Goal: Task Accomplishment & Management: Manage account settings

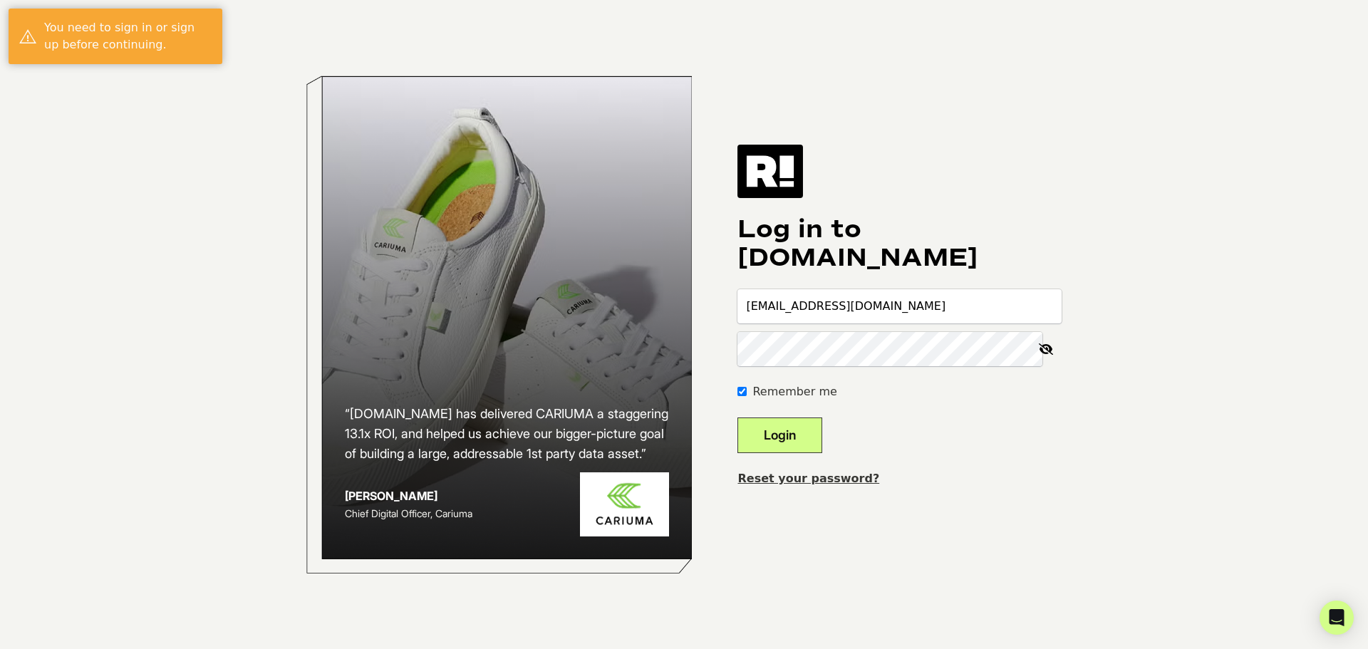
click at [807, 430] on button "Login" at bounding box center [779, 435] width 85 height 36
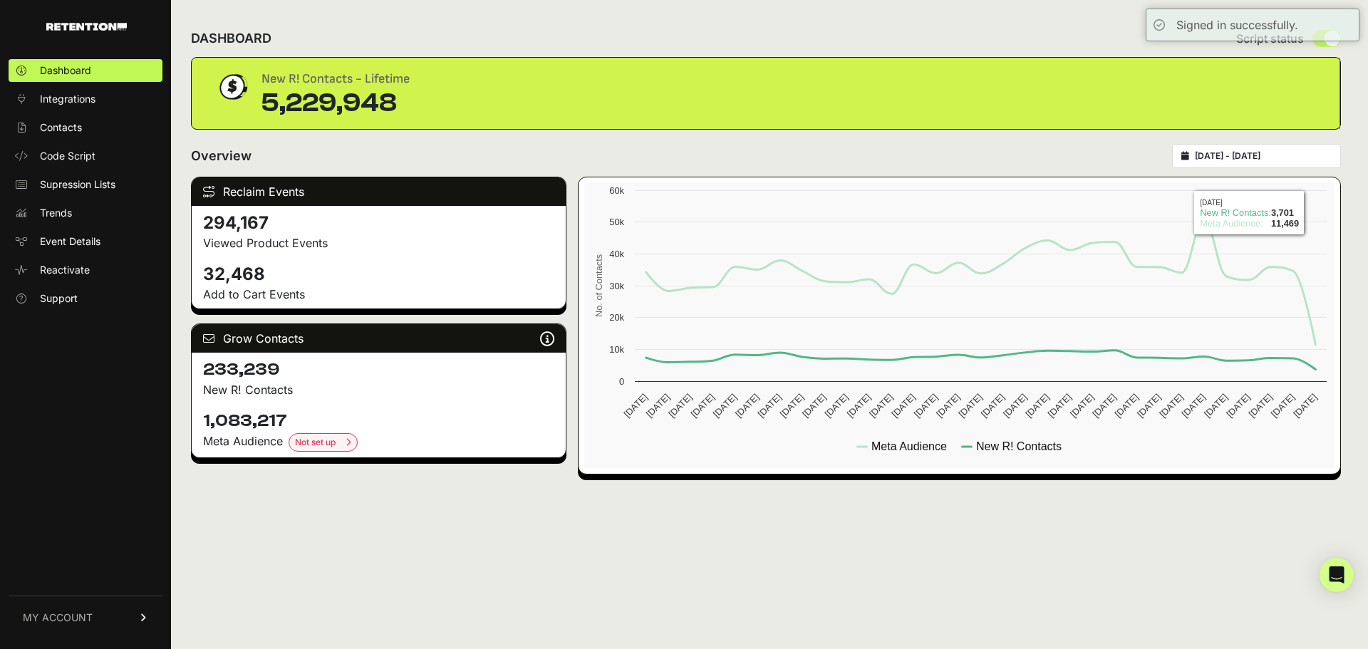
click at [1311, 156] on input "2025-09-14 - 2025-10-14" at bounding box center [1263, 155] width 137 height 11
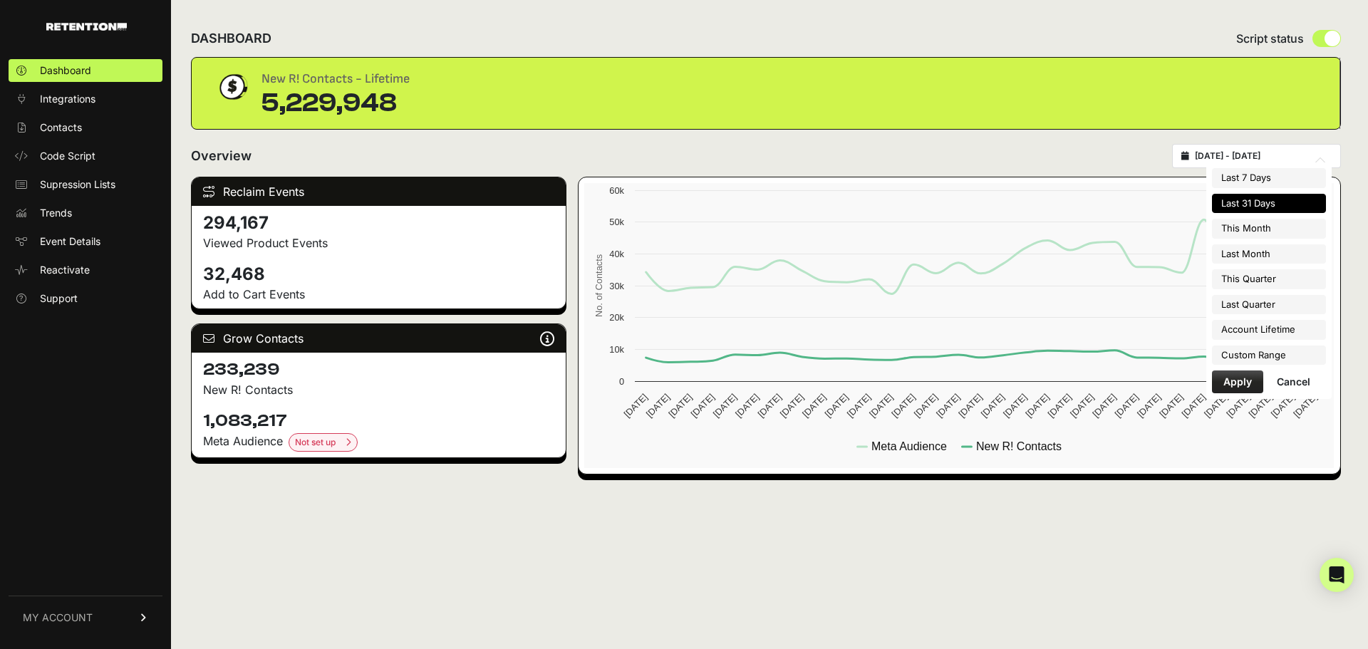
click at [1311, 156] on input "2025-09-14 - 2025-10-14" at bounding box center [1263, 155] width 137 height 11
click at [83, 126] on link "Contacts" at bounding box center [86, 127] width 154 height 23
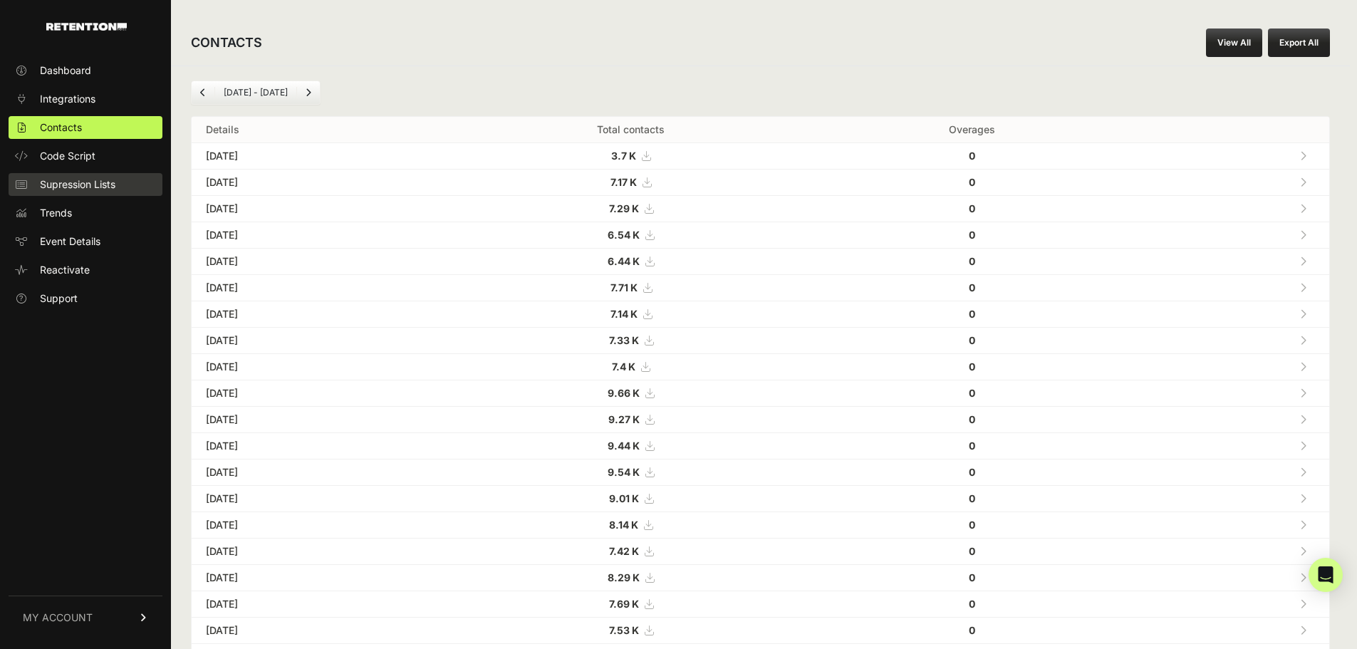
click at [102, 184] on span "Supression Lists" at bounding box center [78, 184] width 76 height 14
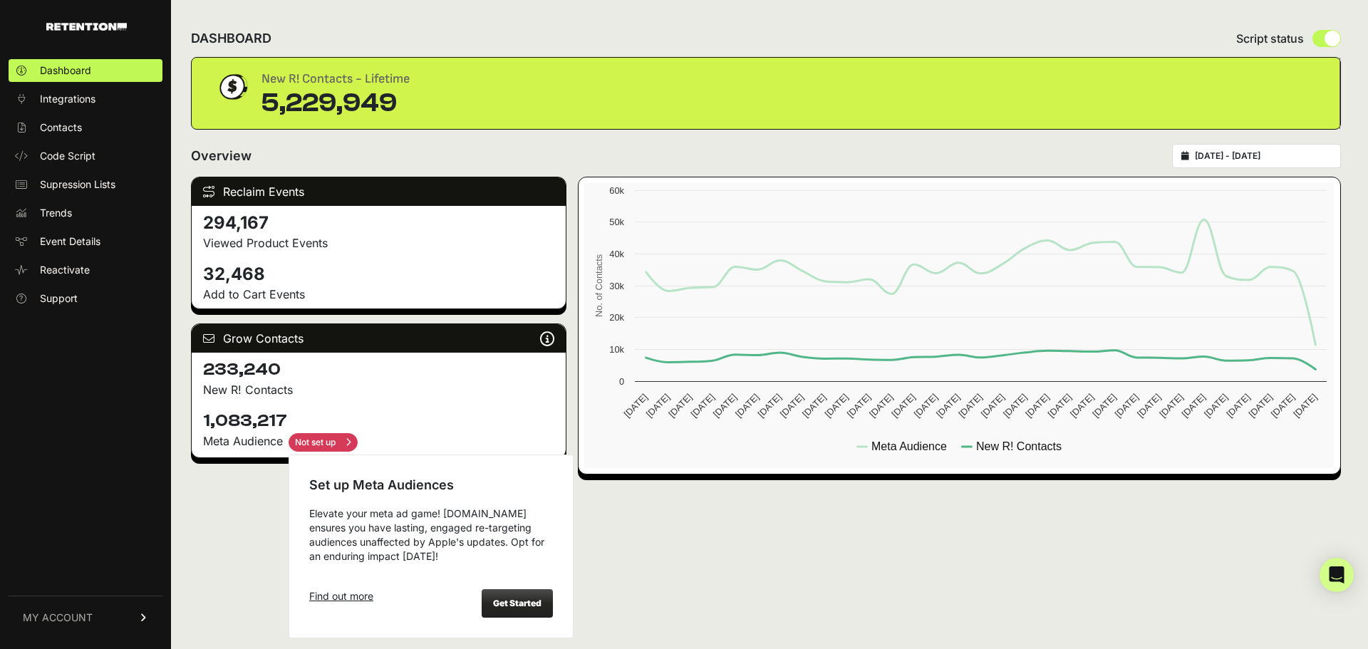
click at [334, 442] on input "checkbox" at bounding box center [323, 442] width 69 height 19
checkbox input "true"
click at [514, 611] on div "Get Started" at bounding box center [517, 603] width 71 height 28
click at [529, 600] on strong "Get Started" at bounding box center [517, 603] width 48 height 11
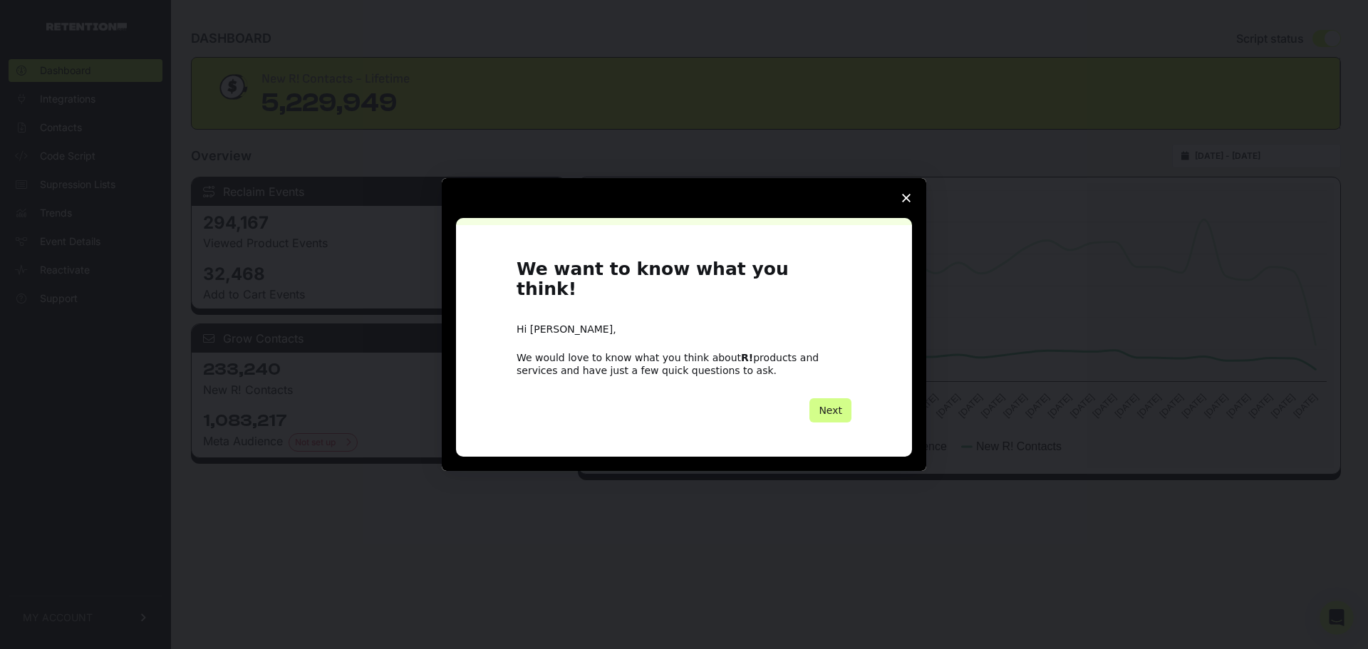
click at [895, 205] on span "Close survey" at bounding box center [906, 198] width 40 height 40
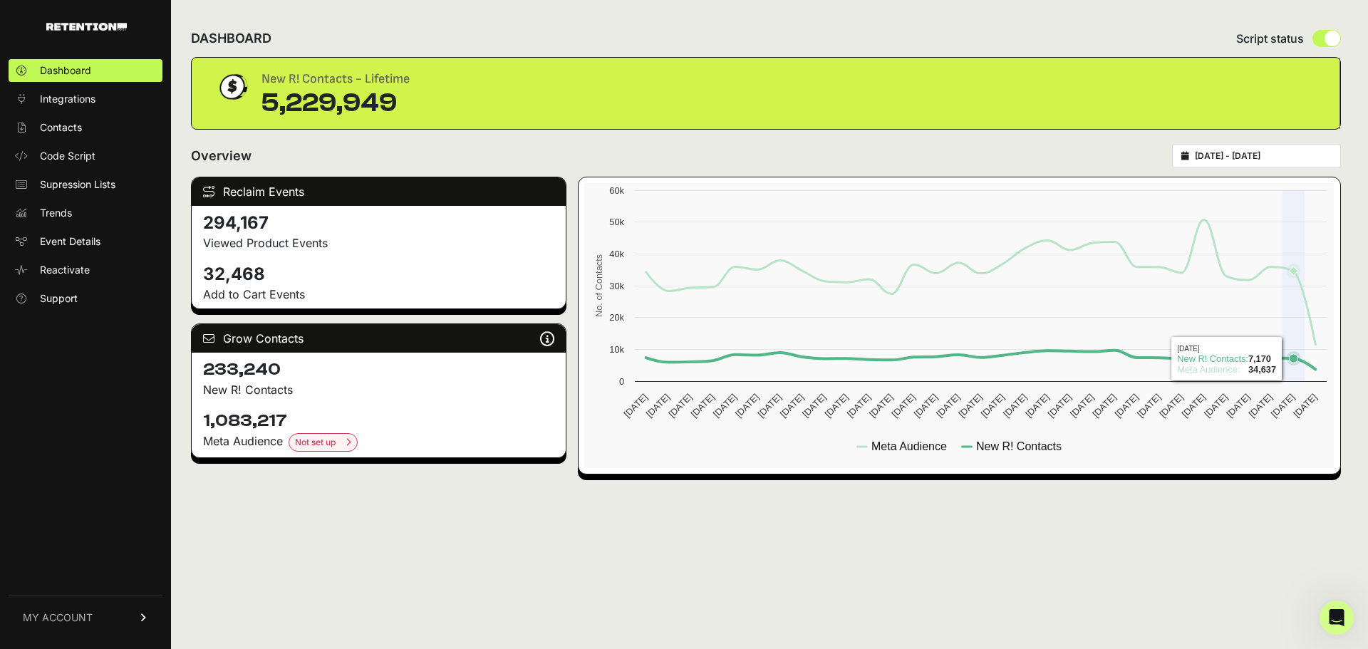
click at [1296, 363] on icon at bounding box center [1294, 358] width 14 height 14
click at [1309, 303] on icon at bounding box center [981, 281] width 670 height 125
click at [106, 93] on link "Integrations" at bounding box center [86, 99] width 154 height 23
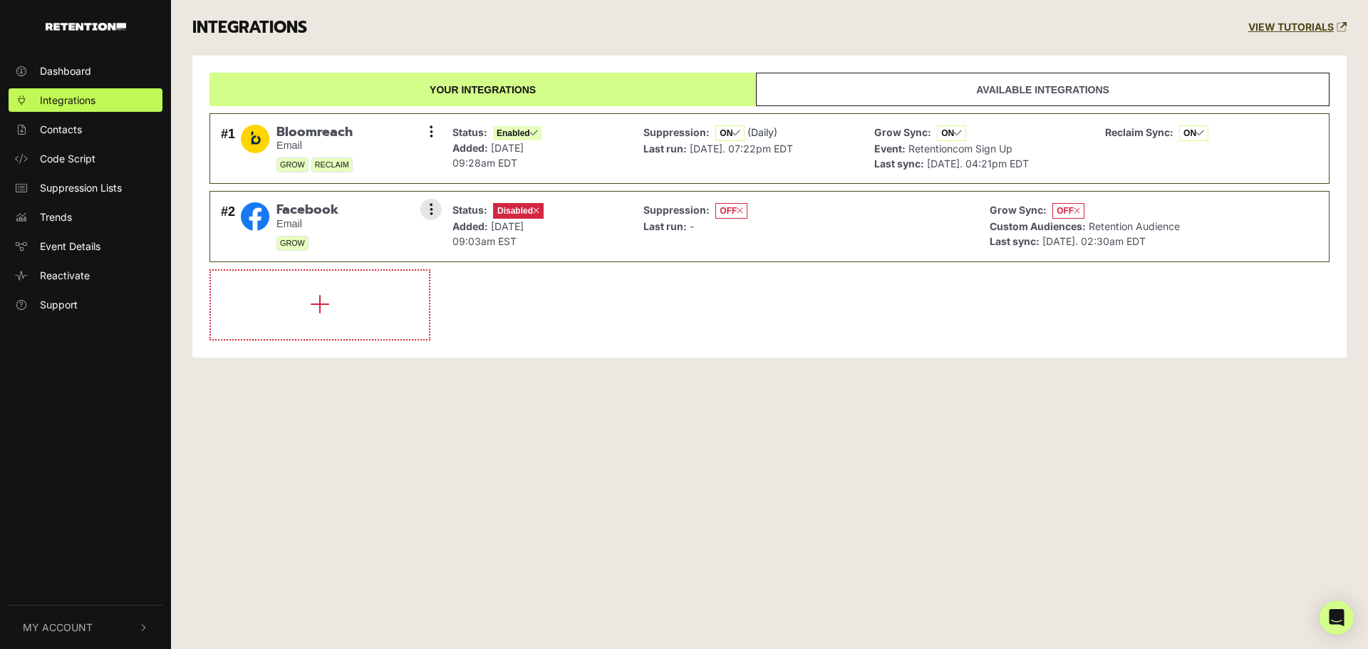
click at [453, 217] on p "Status: Disabled" at bounding box center [497, 210] width 91 height 16
click at [432, 205] on icon at bounding box center [432, 209] width 4 height 14
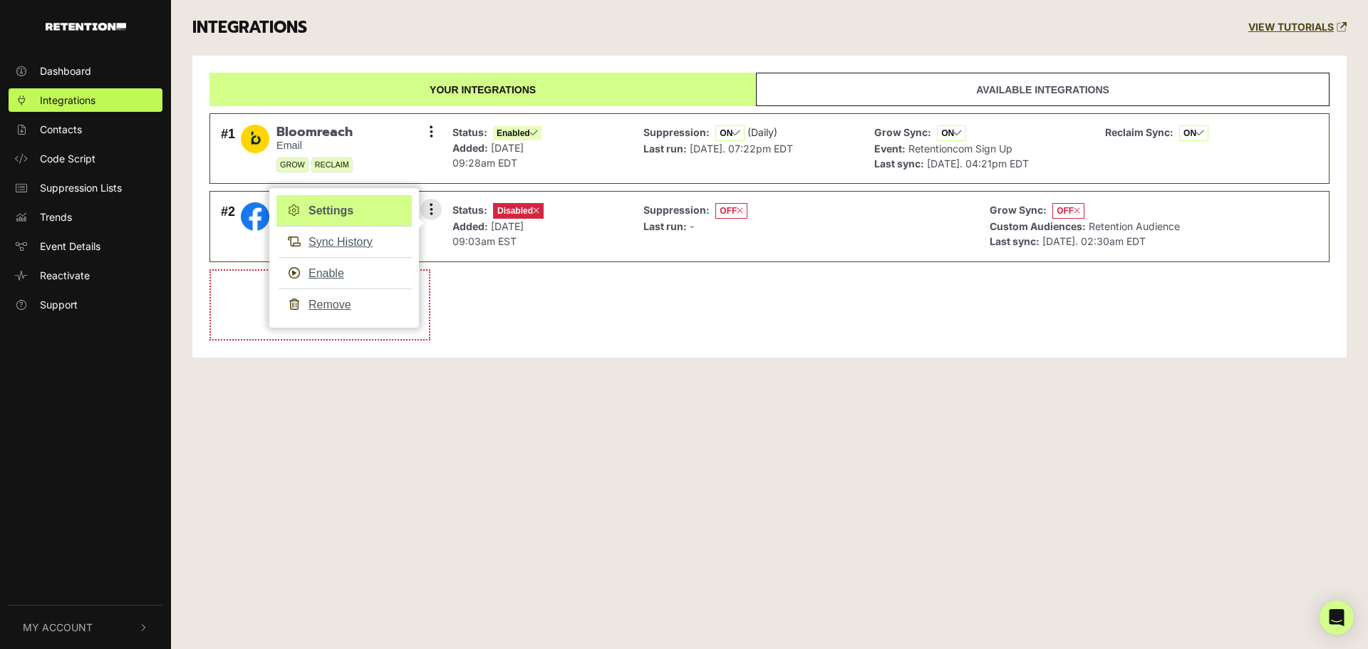
click at [345, 212] on link "Settings" at bounding box center [343, 210] width 135 height 31
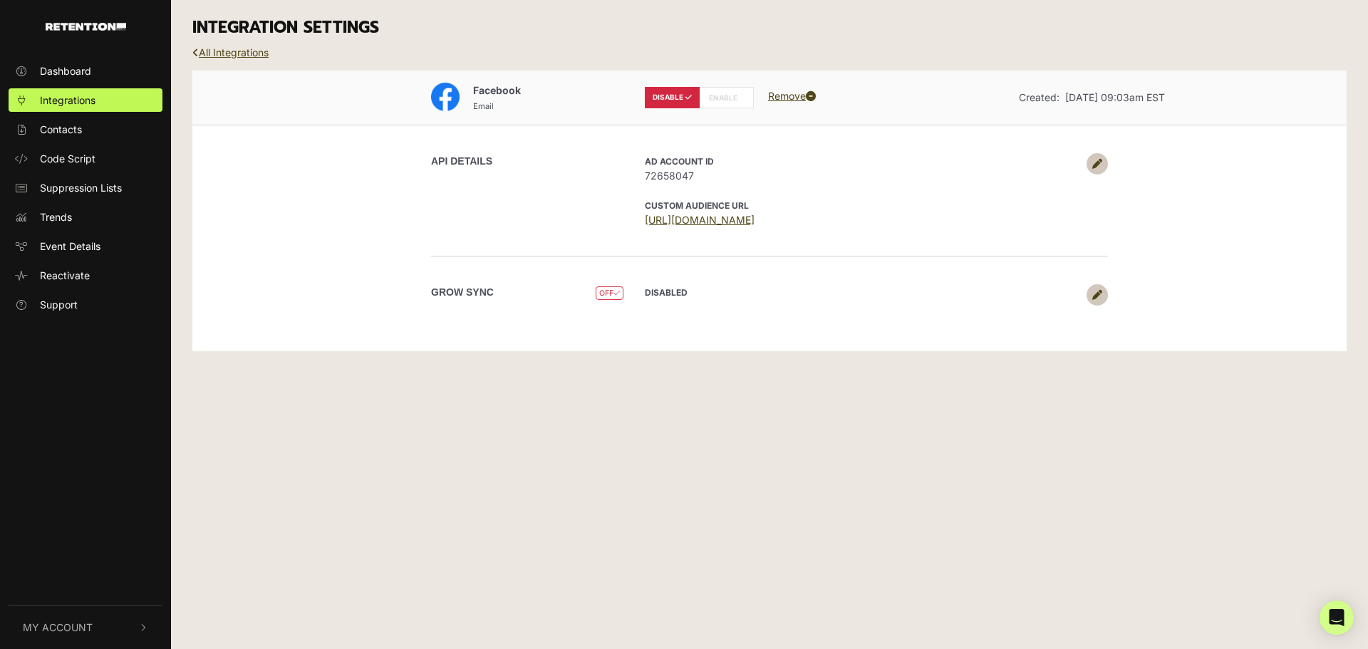
click at [1098, 296] on icon at bounding box center [1097, 295] width 10 height 10
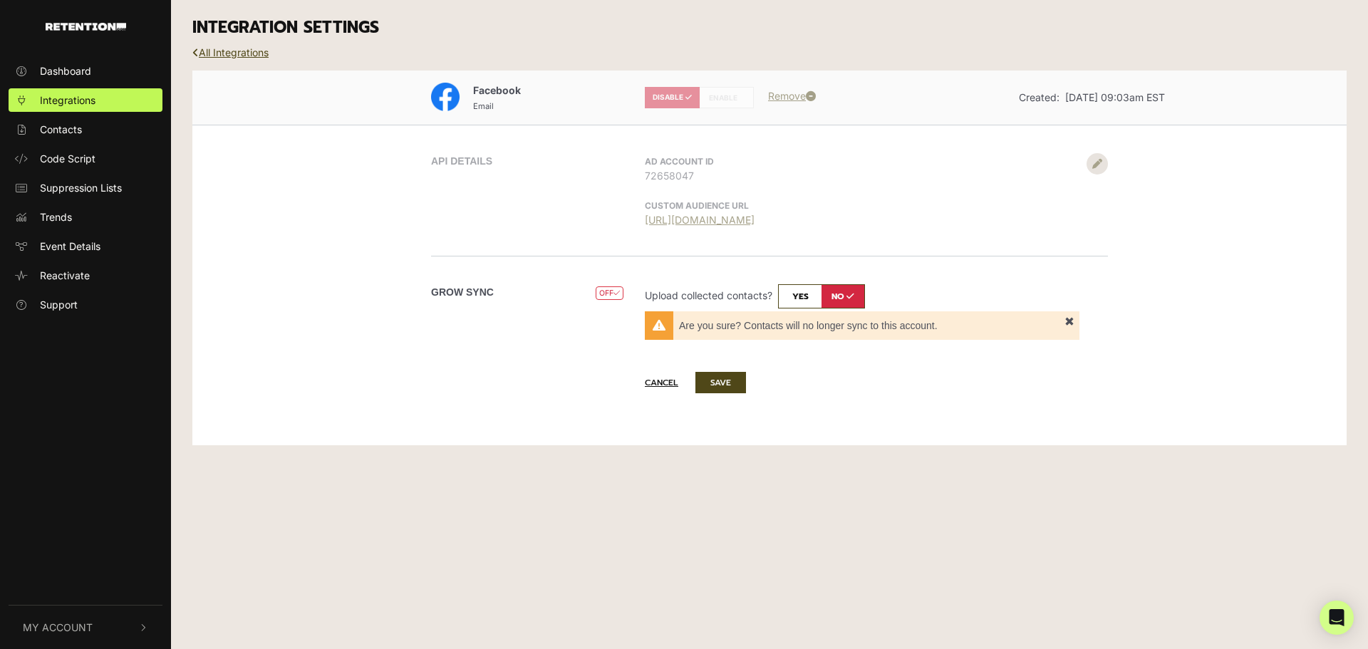
click at [801, 299] on input "checkbox" at bounding box center [821, 296] width 87 height 24
checkbox input "true"
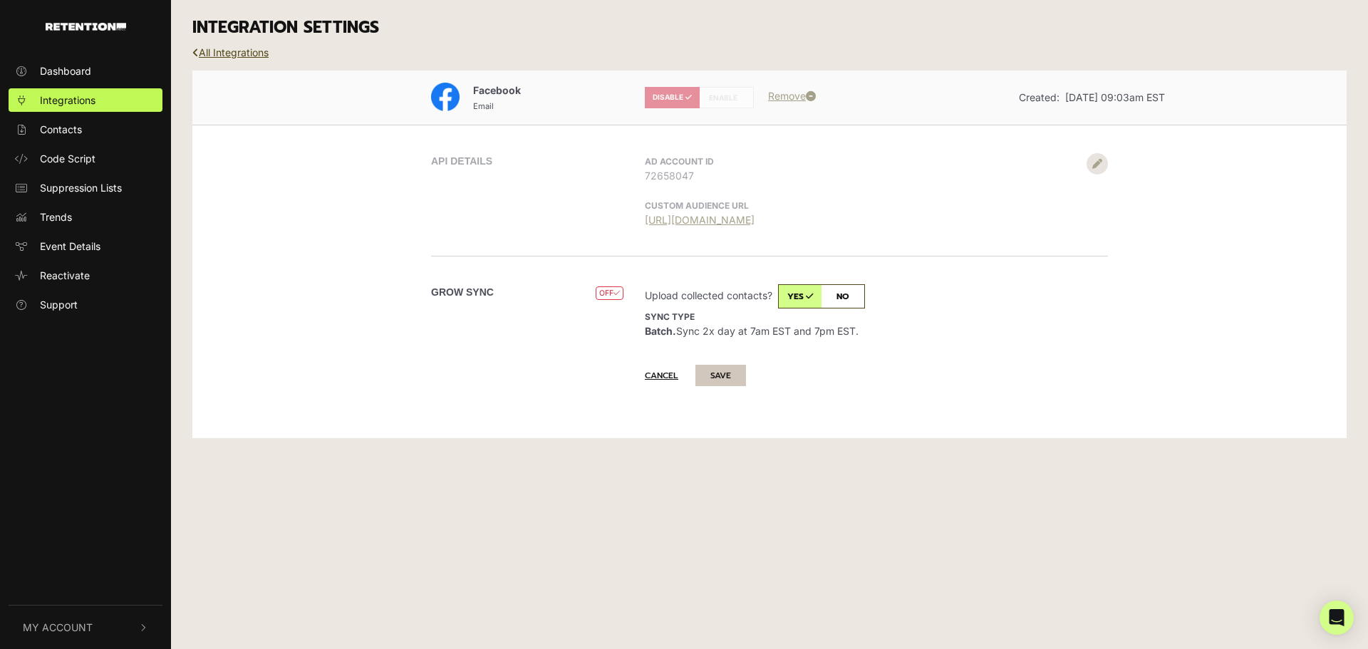
click at [732, 375] on button "SAVE" at bounding box center [720, 375] width 51 height 21
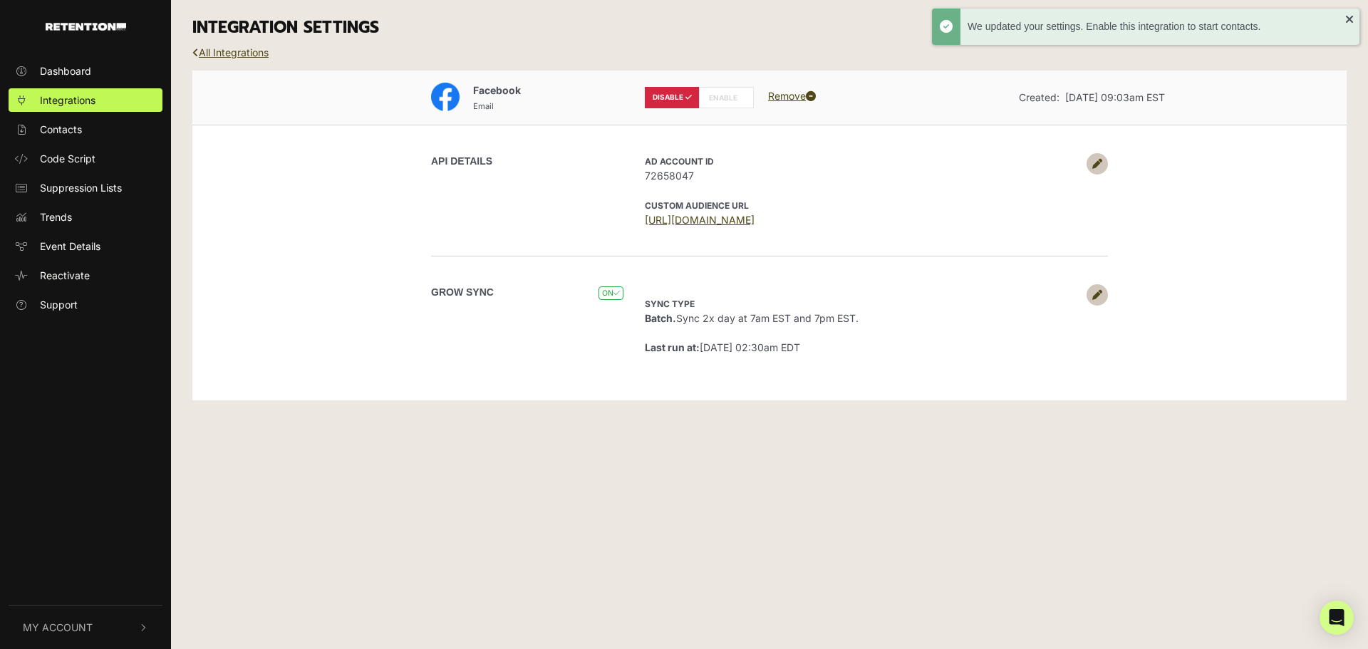
click at [727, 99] on label "ENABLE" at bounding box center [726, 97] width 55 height 21
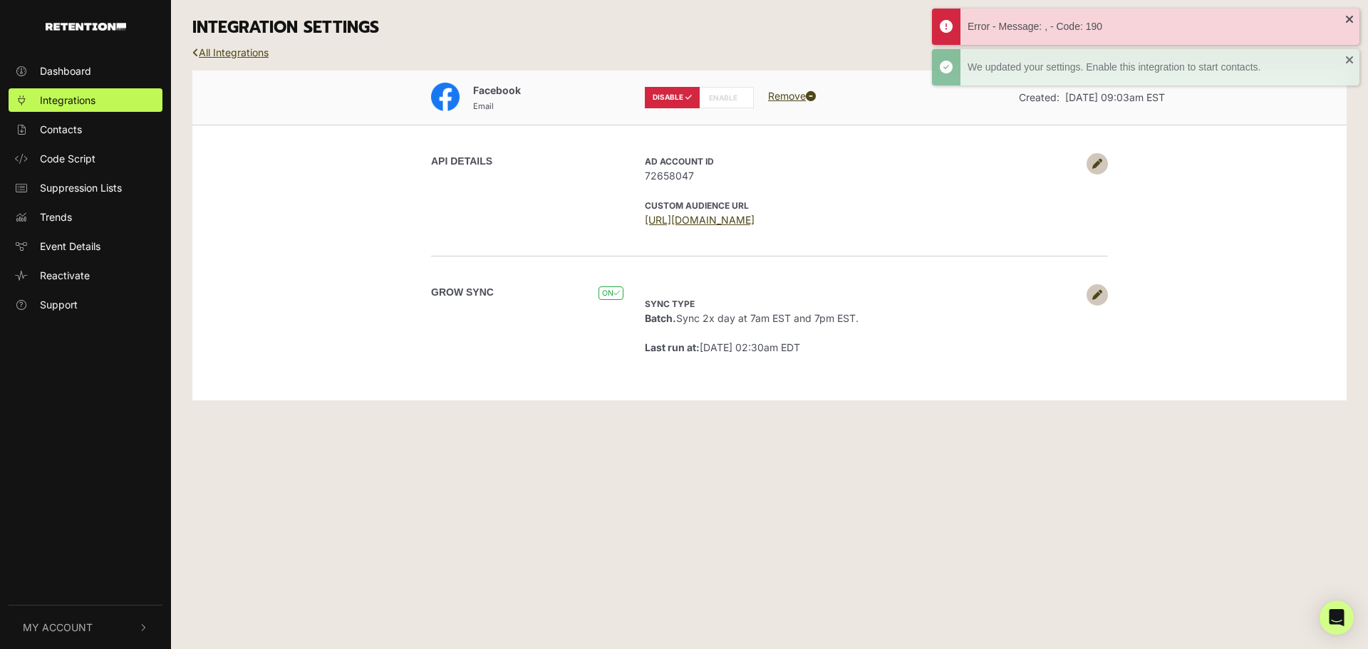
click at [1098, 163] on icon at bounding box center [1097, 164] width 10 height 10
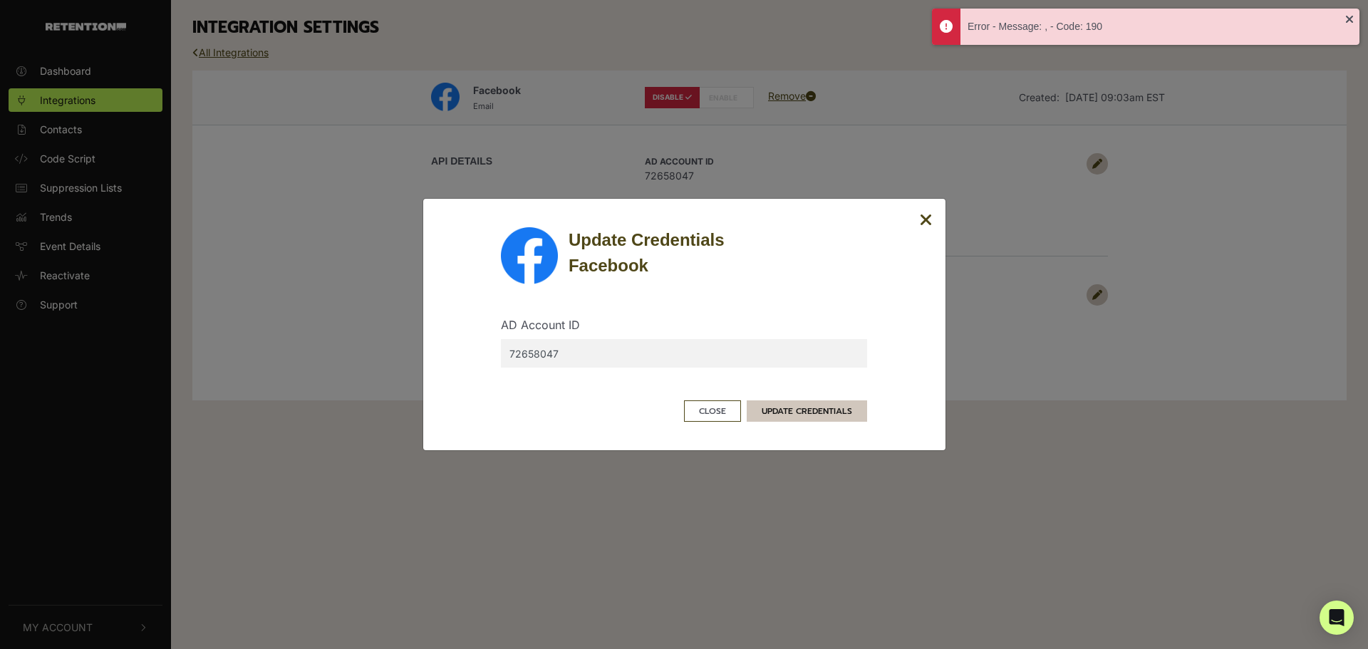
click at [828, 413] on button "UPDATE CREDENTIALS" at bounding box center [807, 410] width 120 height 21
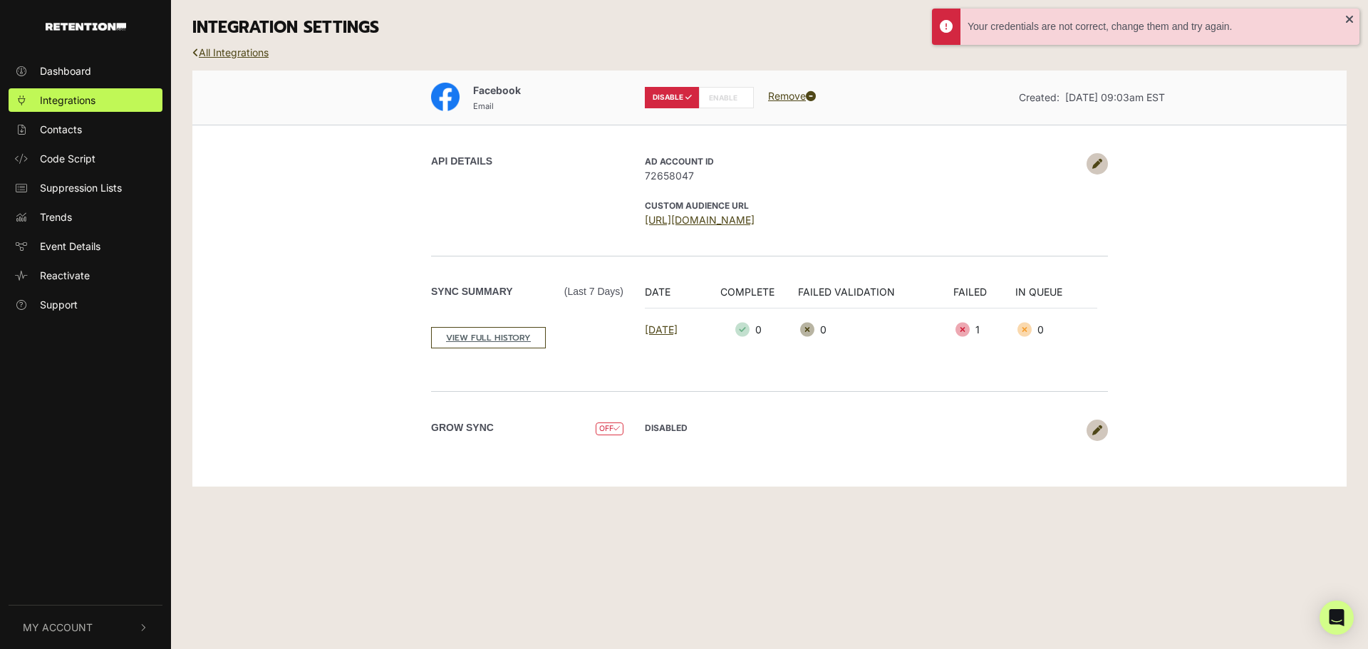
click at [715, 93] on label "ENABLE" at bounding box center [726, 97] width 55 height 21
radio input "false"
radio input "true"
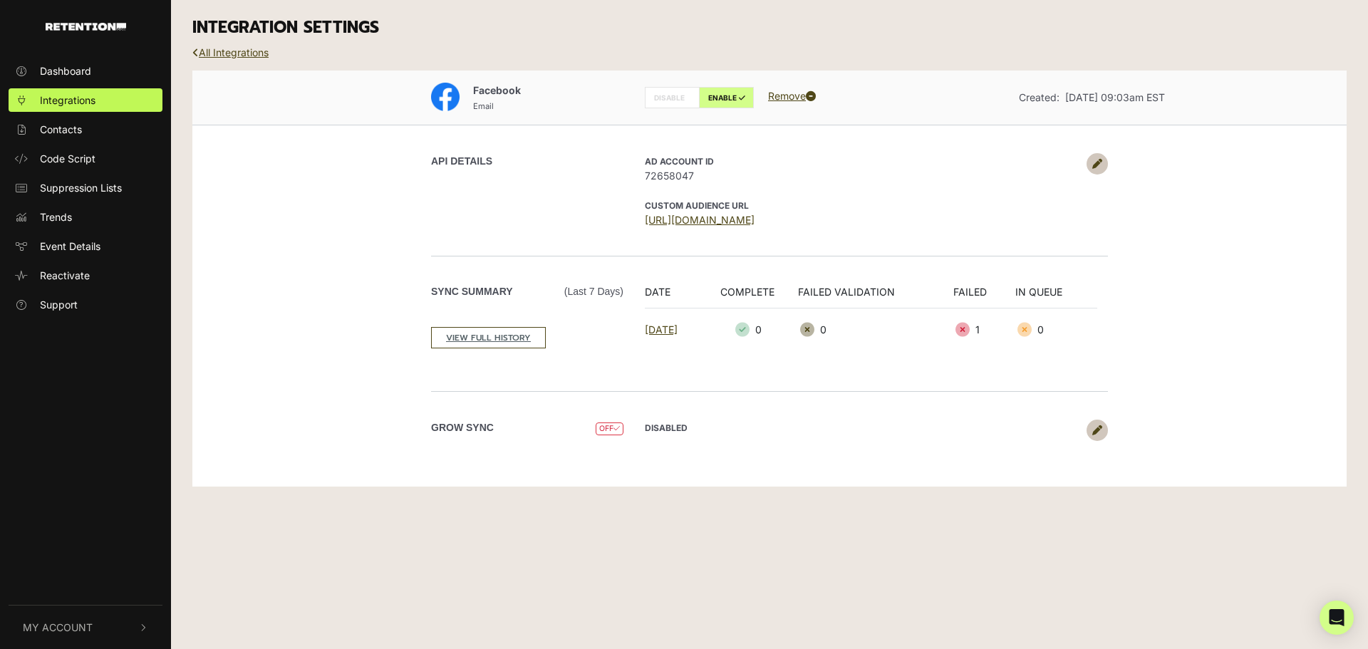
click at [591, 287] on span "(Last 7 days)" at bounding box center [593, 291] width 59 height 15
click at [492, 337] on link "VIEW FULL HISTORY" at bounding box center [488, 337] width 115 height 21
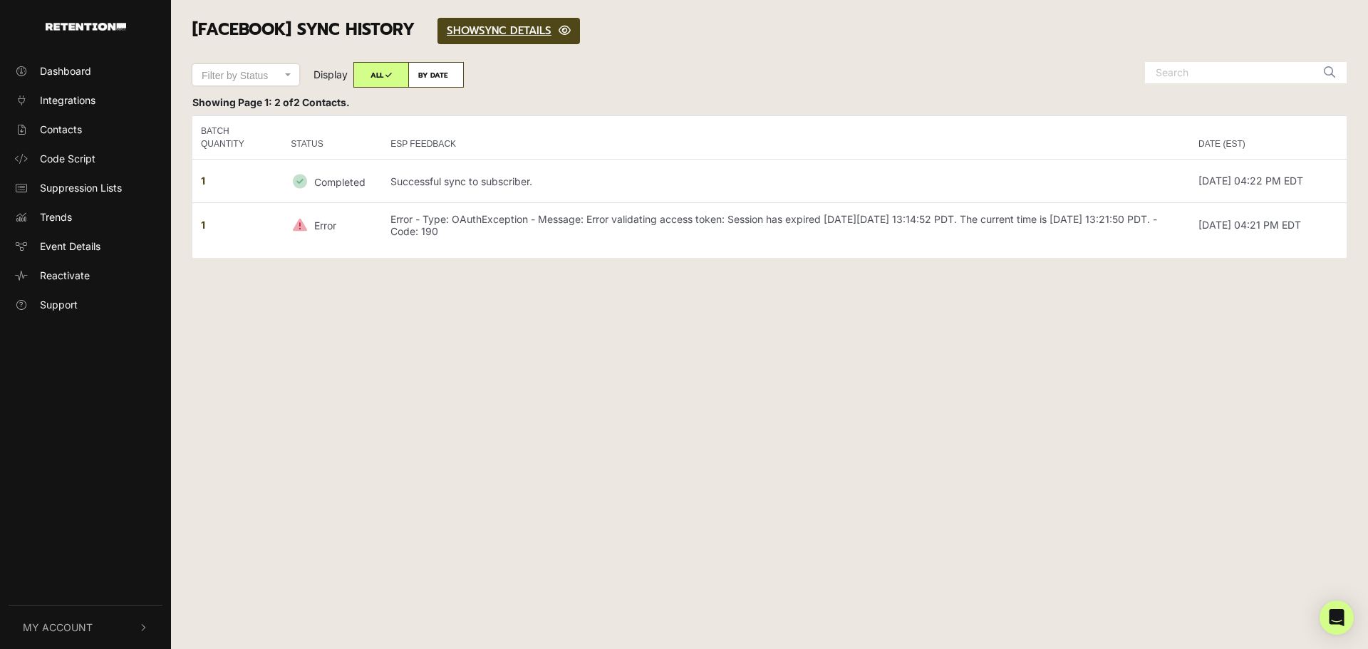
click at [429, 79] on label "BY DATE" at bounding box center [436, 75] width 56 height 26
radio input "true"
click at [283, 83] on span "Filter by Status" at bounding box center [245, 76] width 107 height 21
click at [283, 66] on select "Filter by Status Completed Failed" at bounding box center [245, 66] width 107 height 1
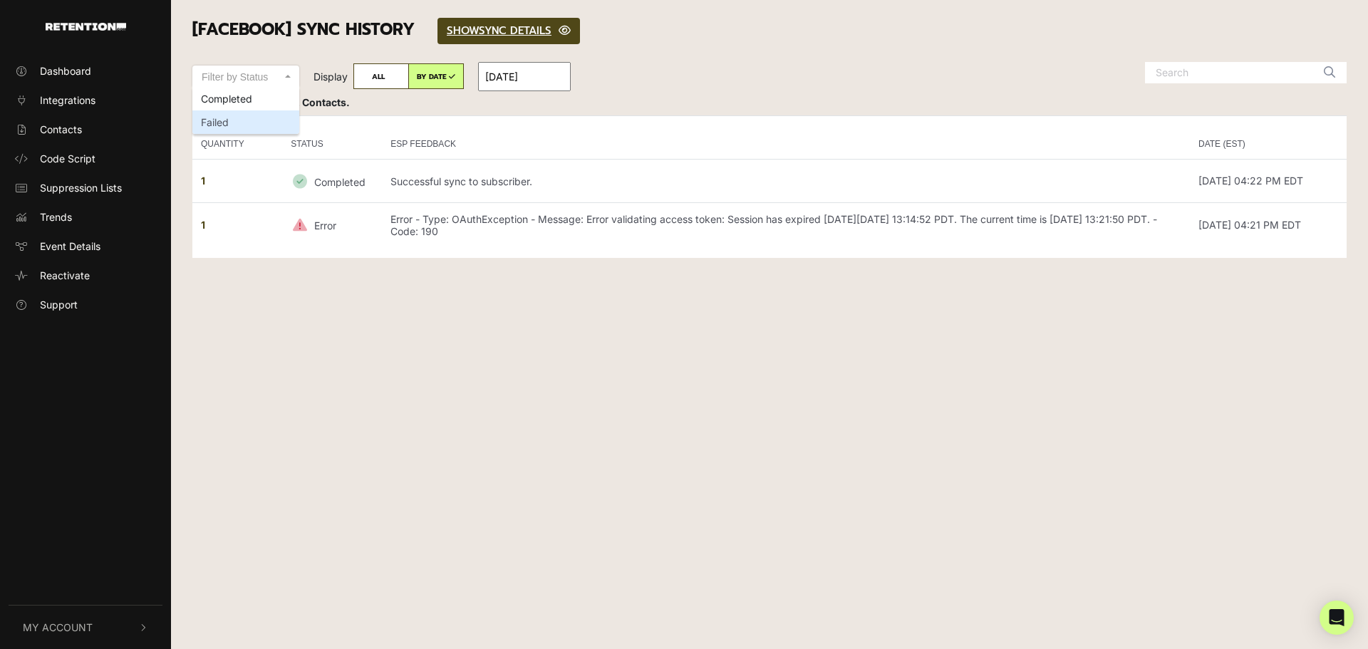
select select "error"
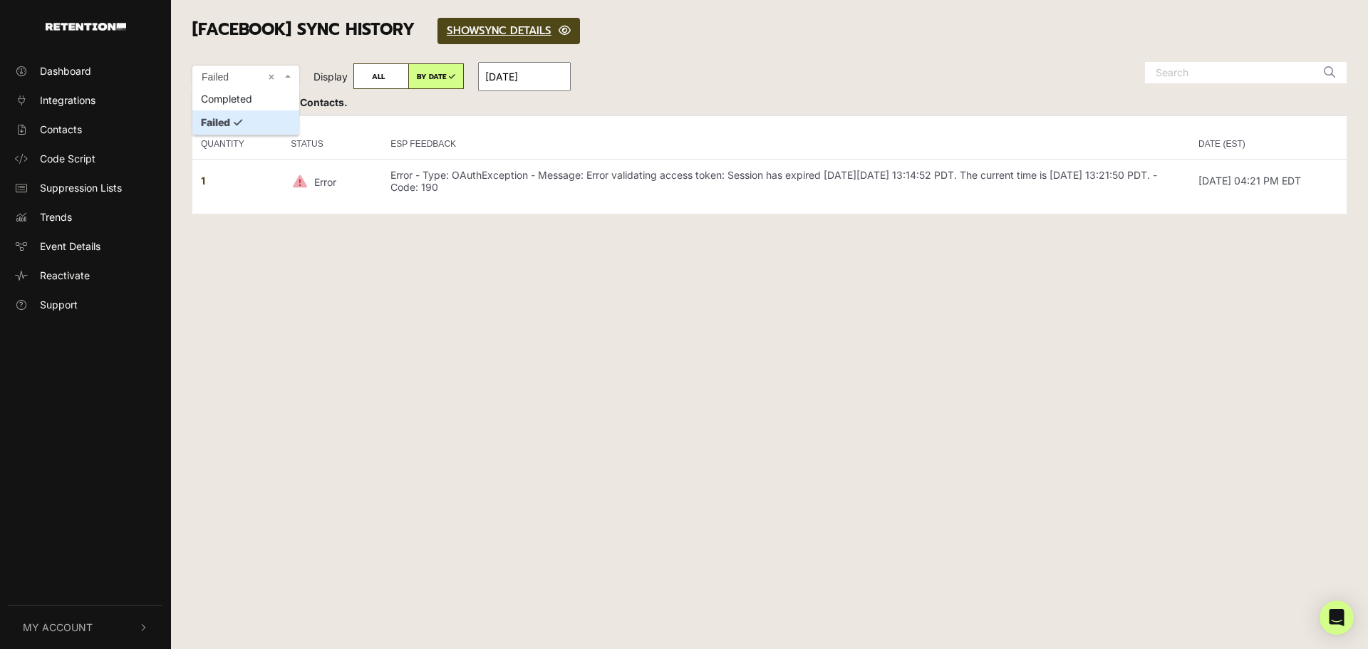
click at [263, 76] on span "× Failed" at bounding box center [242, 77] width 80 height 14
click at [263, 66] on select "Filter by Status Completed Failed" at bounding box center [245, 66] width 107 height 1
select select "success"
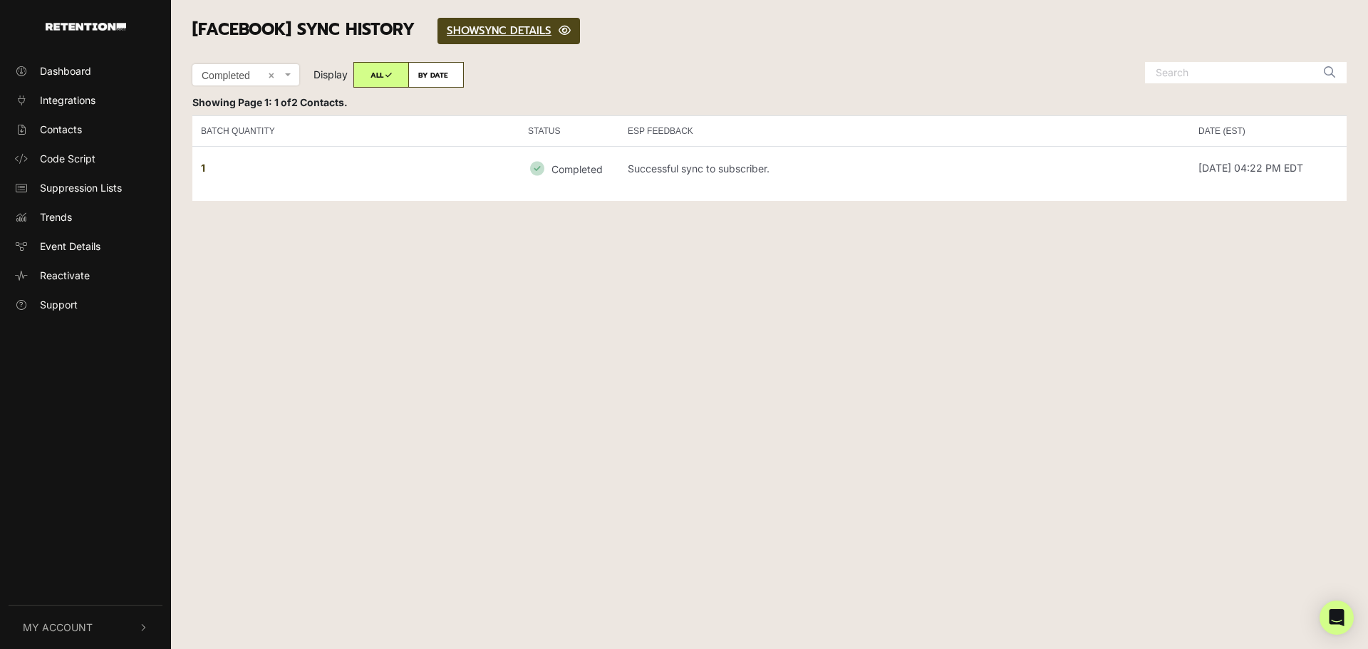
click at [284, 80] on span "× Completed" at bounding box center [245, 74] width 107 height 21
click at [284, 65] on select "Filter by Status Completed Failed" at bounding box center [245, 64] width 107 height 1
click at [284, 80] on span "× Completed" at bounding box center [245, 74] width 107 height 21
click at [284, 65] on select "Filter by Status Completed Failed" at bounding box center [245, 64] width 107 height 1
click at [290, 71] on span at bounding box center [289, 74] width 3 height 21
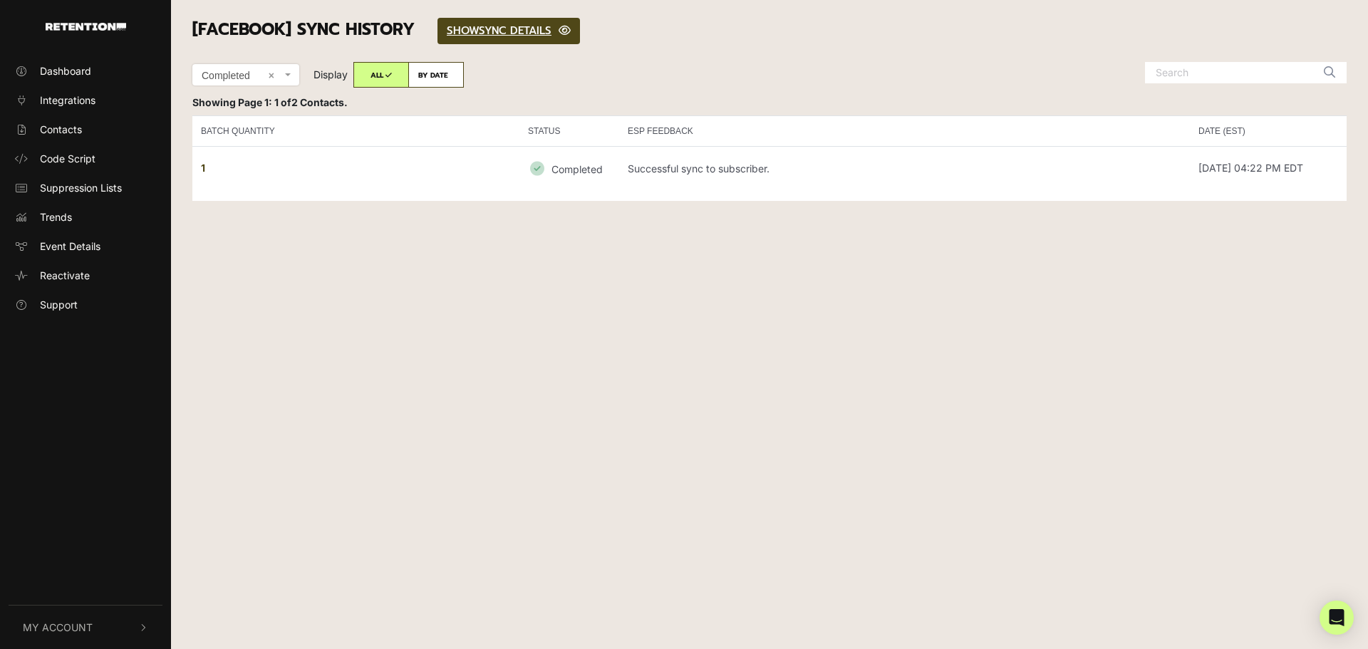
click at [290, 65] on select "Filter by Status Completed Failed" at bounding box center [245, 64] width 107 height 1
select select "error"
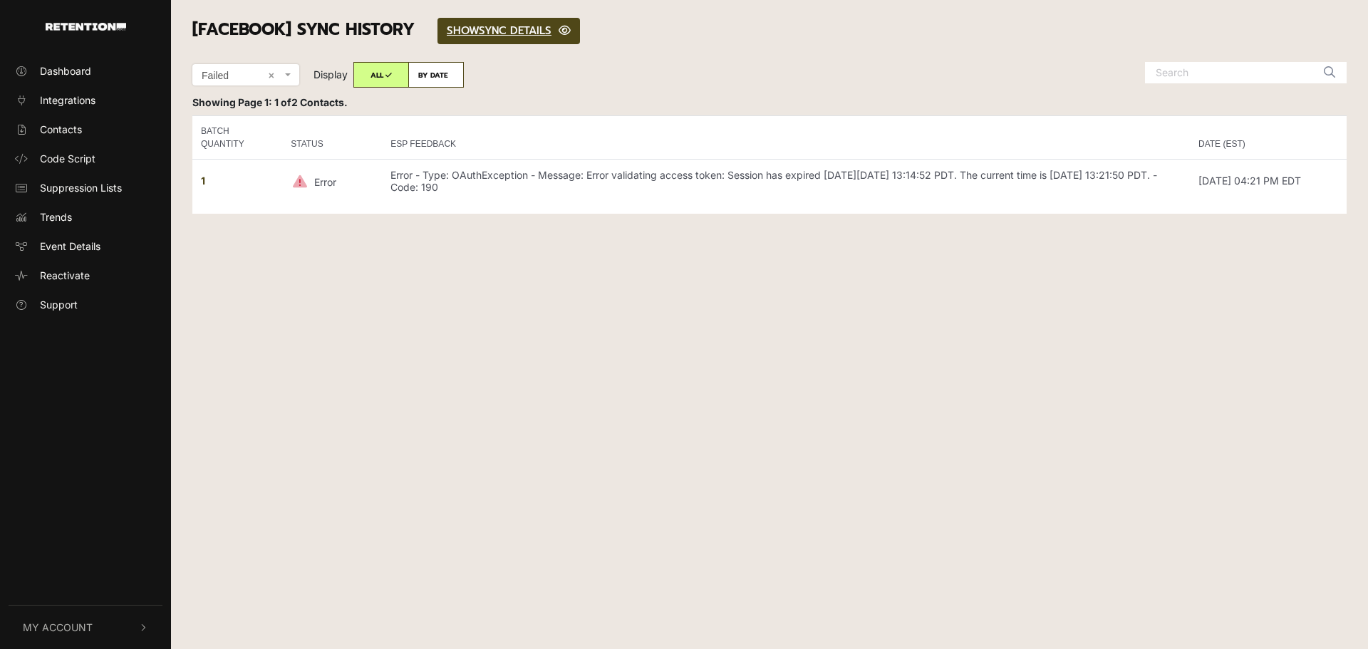
click at [797, 85] on div "Filter by Status Completed Failed × Failed Display ALL BY DATE [DATE]" at bounding box center [525, 78] width 686 height 33
click at [511, 31] on link "SHOW HIDE SYNC DETAILS" at bounding box center [508, 31] width 142 height 26
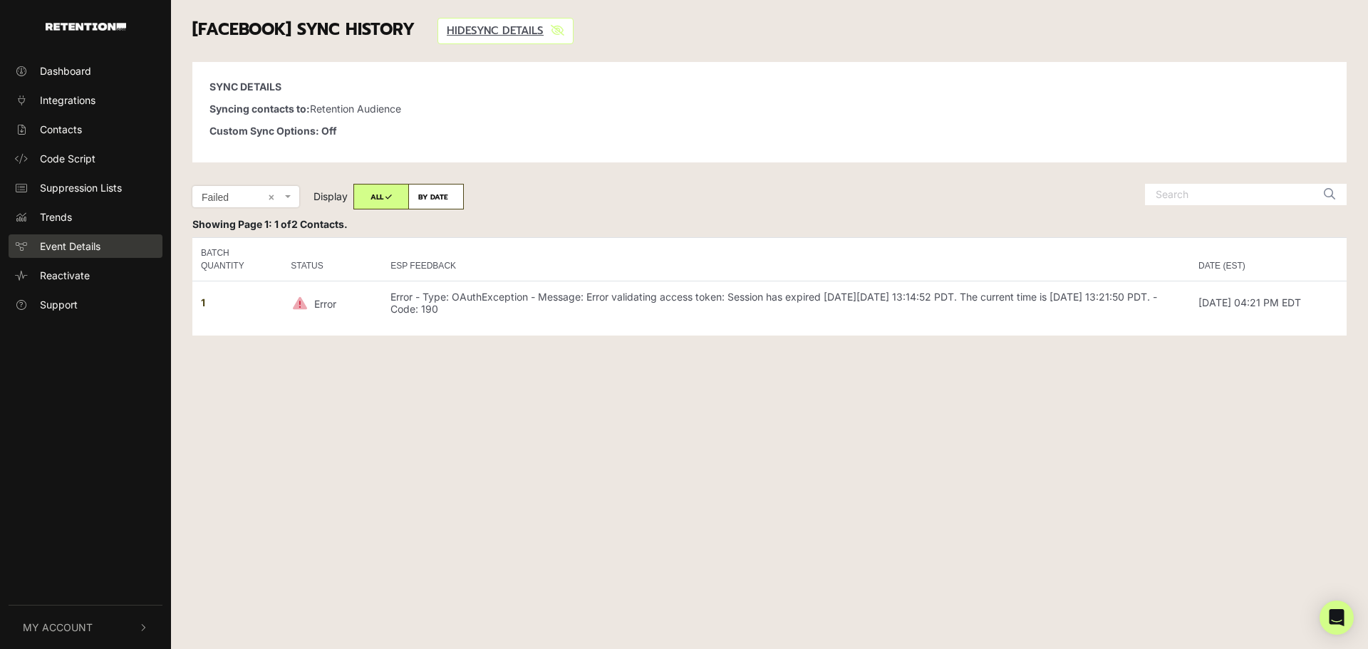
click at [79, 235] on link "Event Details" at bounding box center [86, 246] width 154 height 24
click at [79, 245] on span "Event Details" at bounding box center [70, 246] width 61 height 15
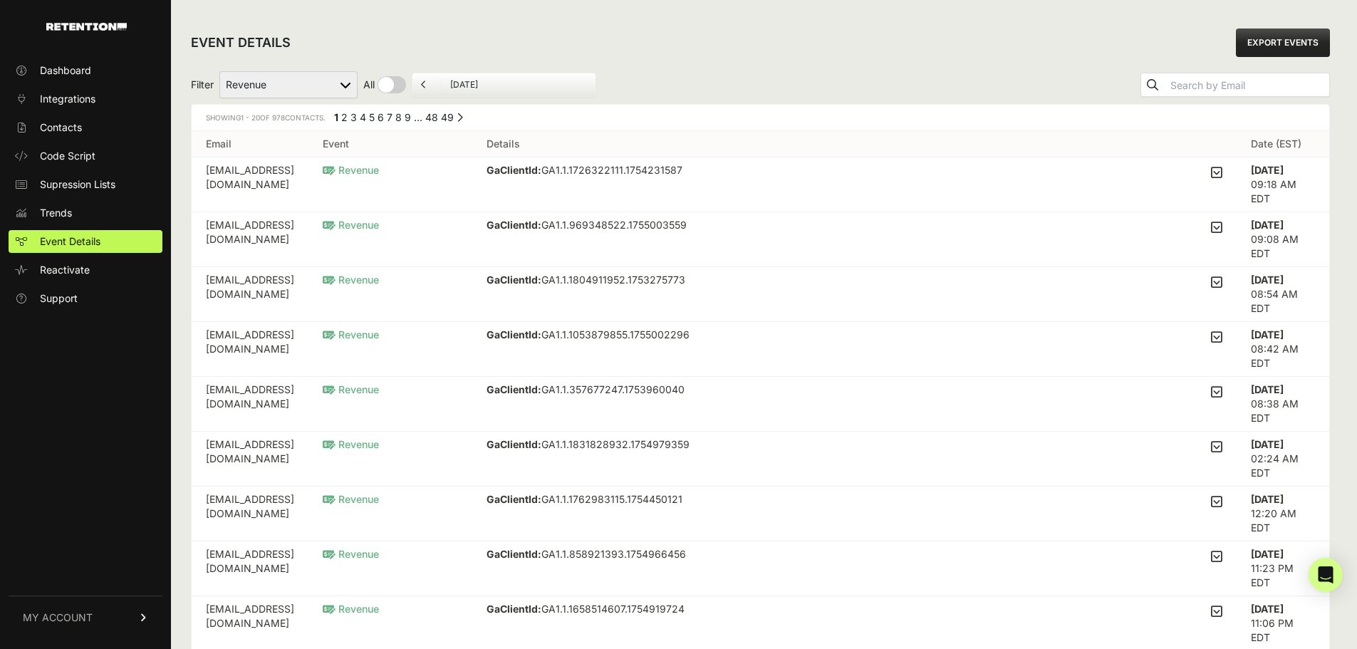
click at [848, 43] on div "EVENT DETAILS EXPORT EVENTS" at bounding box center [760, 43] width 1139 height 46
